Goal: Transaction & Acquisition: Download file/media

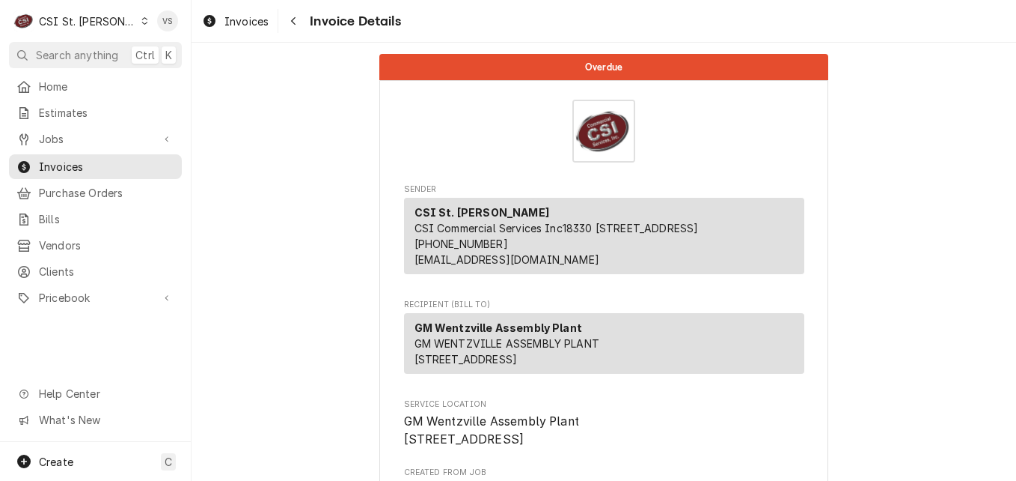
scroll to position [419, 0]
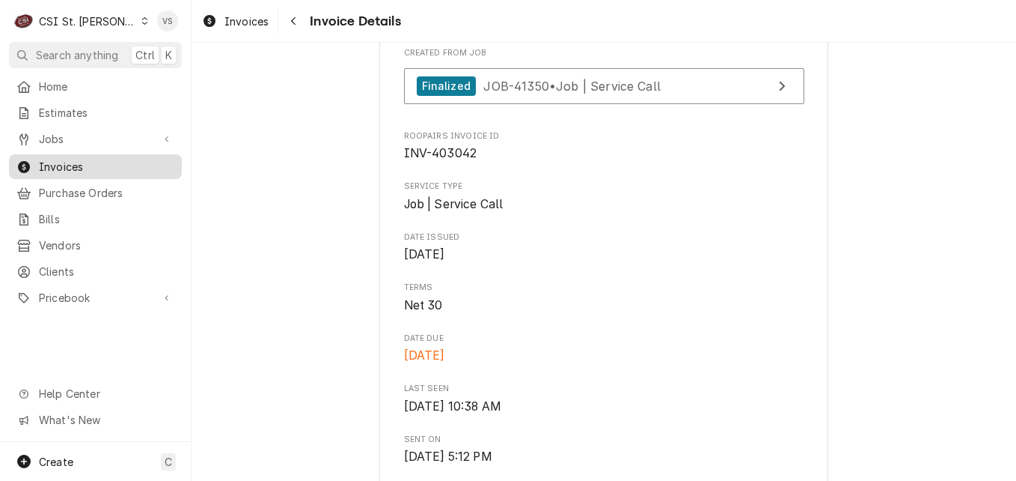
click at [73, 163] on span "Invoices" at bounding box center [106, 167] width 135 height 16
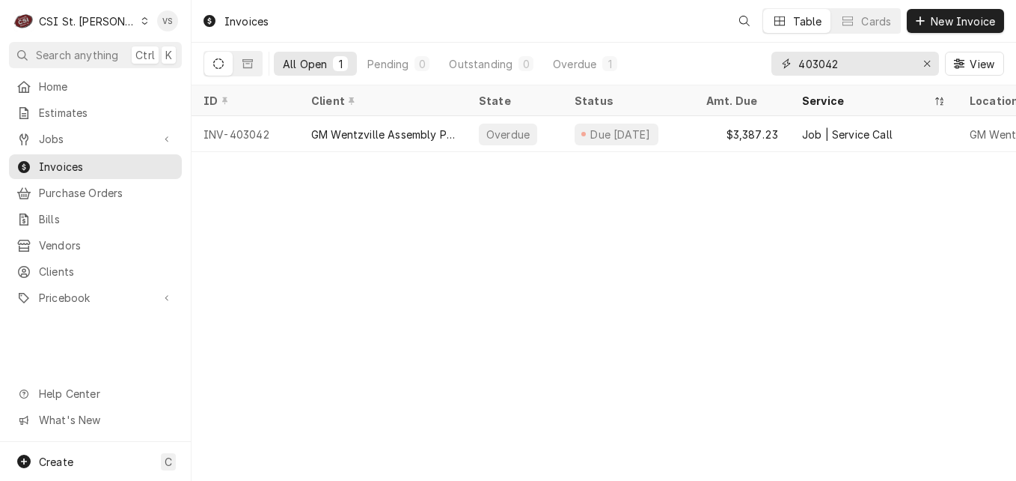
click at [842, 63] on input "403042" at bounding box center [855, 64] width 112 height 24
click at [708, 68] on div "All Open 1 Pending 0 Outstanding 0 Overdue 1 403042 View" at bounding box center [604, 64] width 801 height 42
click at [852, 64] on input "403204" at bounding box center [855, 64] width 112 height 24
click at [761, 70] on div "All Open 1 Pending 0 Outstanding 0 Overdue 1 403204 View" at bounding box center [604, 64] width 801 height 42
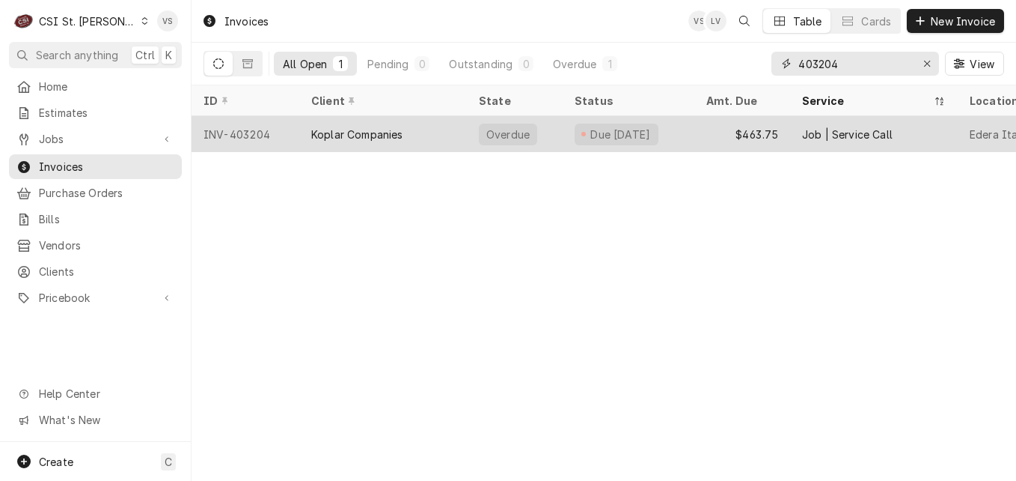
type input "403204"
click at [451, 130] on div "Koplar Companies" at bounding box center [383, 134] width 168 height 36
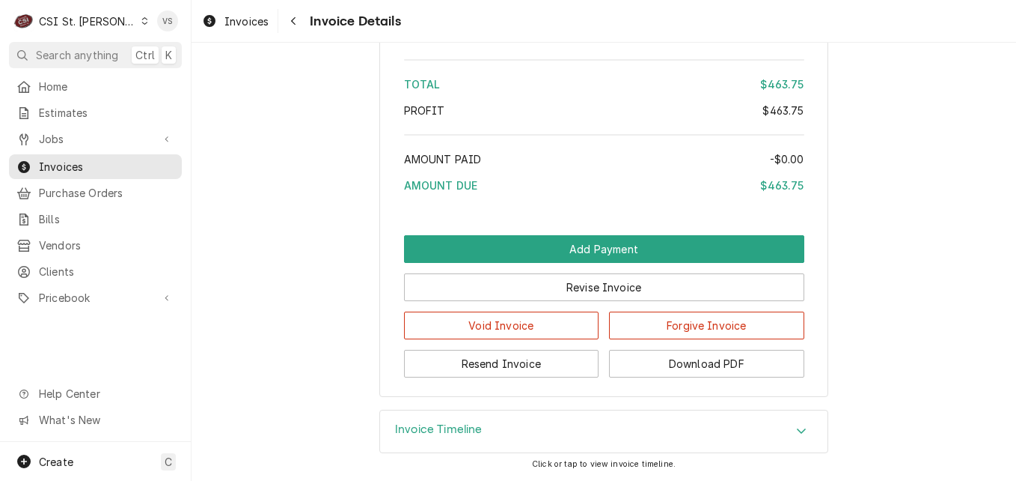
scroll to position [2645, 0]
click at [798, 433] on icon "Accordion Header" at bounding box center [801, 430] width 10 height 12
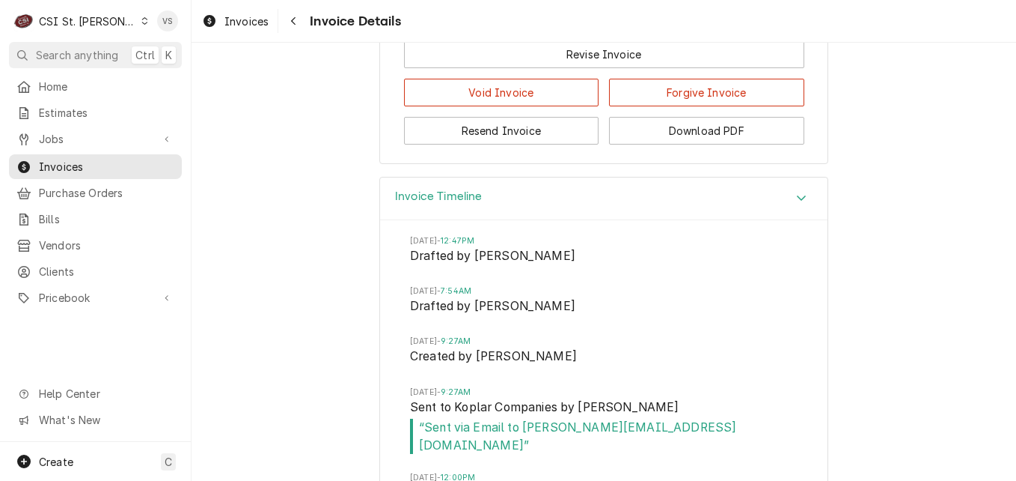
scroll to position [2740, 0]
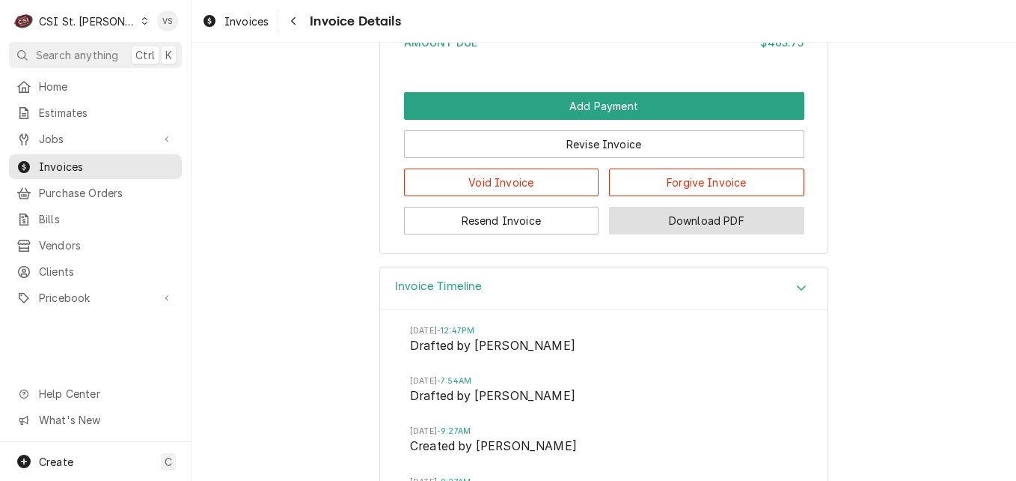
click at [695, 234] on button "Download PDF" at bounding box center [706, 221] width 195 height 28
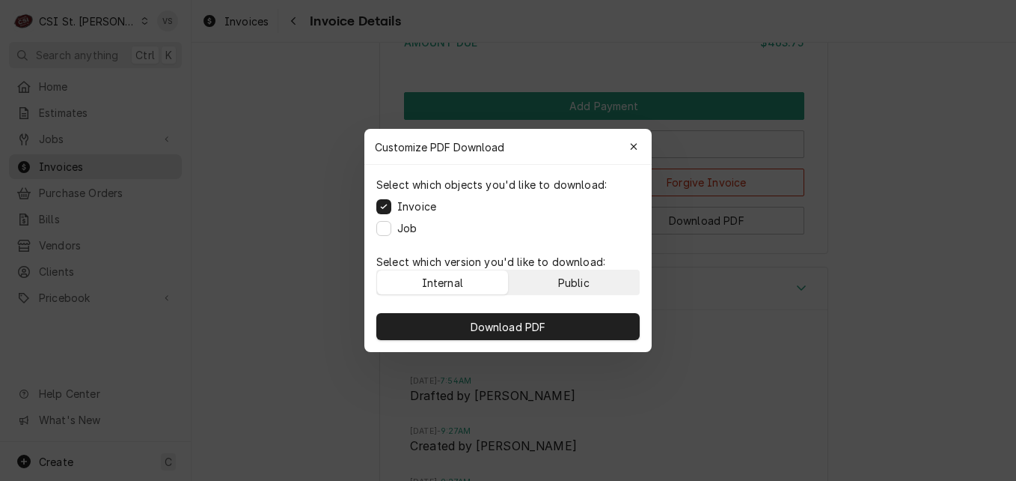
click at [582, 282] on div "Public" at bounding box center [573, 283] width 31 height 16
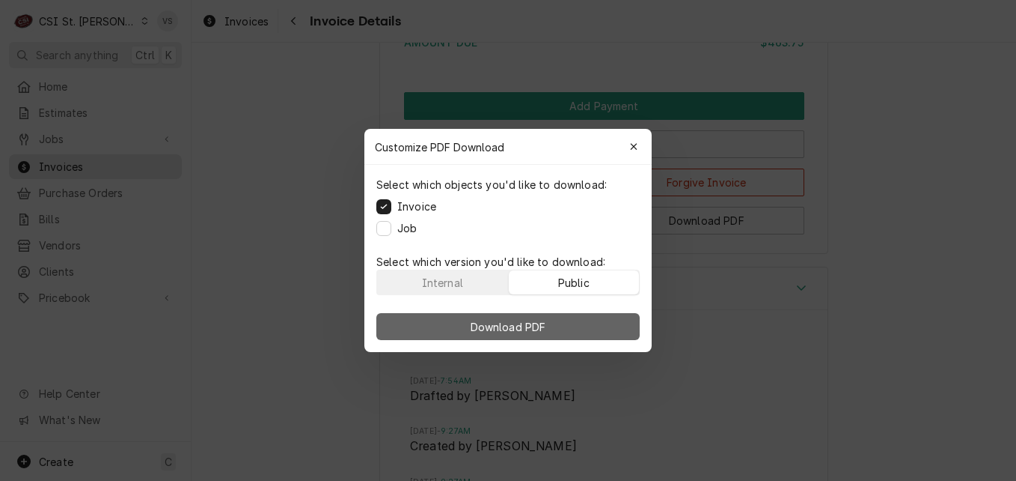
click at [580, 325] on button "Download PDF" at bounding box center [508, 326] width 263 height 27
